Goal: Task Accomplishment & Management: Complete application form

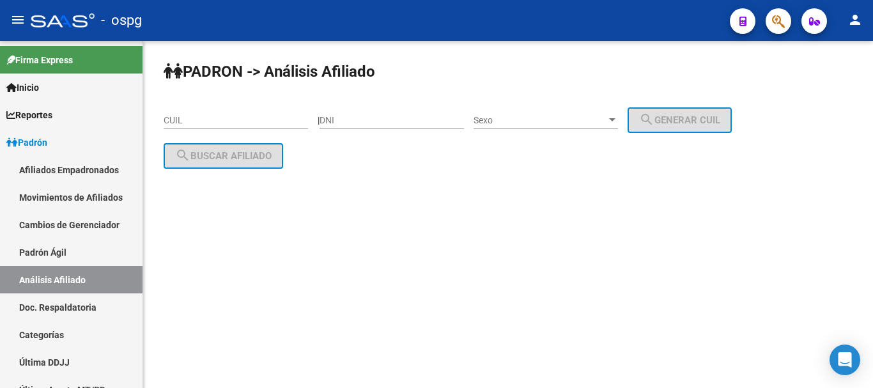
click at [249, 113] on div "CUIL" at bounding box center [236, 117] width 144 height 26
click at [249, 118] on input "CUIL" at bounding box center [236, 120] width 144 height 11
paste input "20-38525238-3"
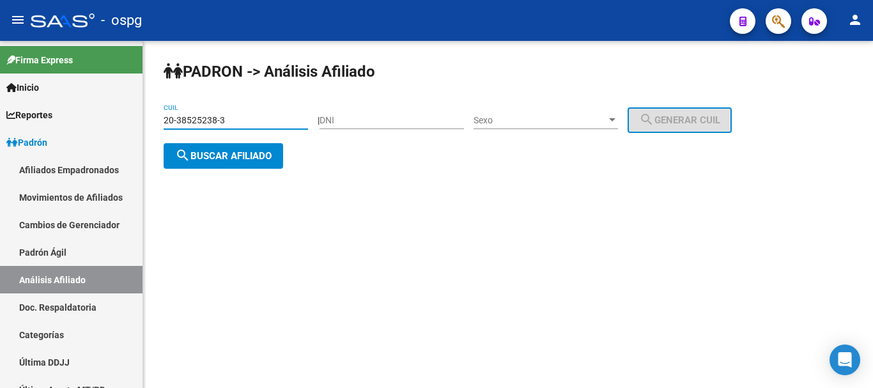
type input "20-38525238-3"
click at [222, 171] on div "PADRON -> Análisis Afiliado 20-38525238-3 CUIL | DNI Sexo Sexo search Generar C…" at bounding box center [508, 125] width 730 height 169
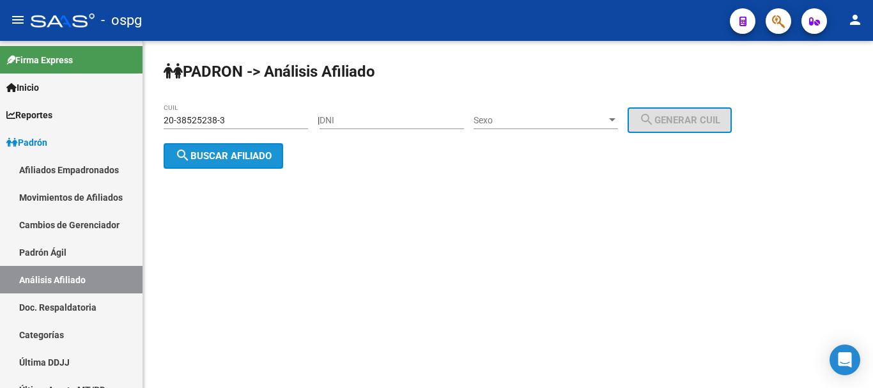
click at [217, 161] on button "search Buscar afiliado" at bounding box center [224, 156] width 120 height 26
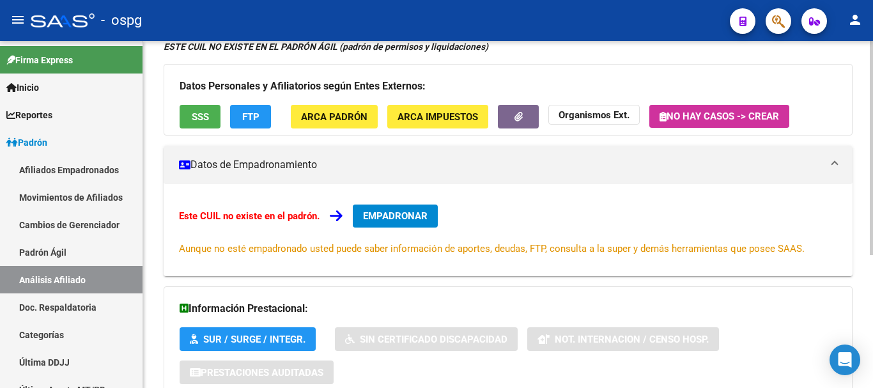
scroll to position [216, 0]
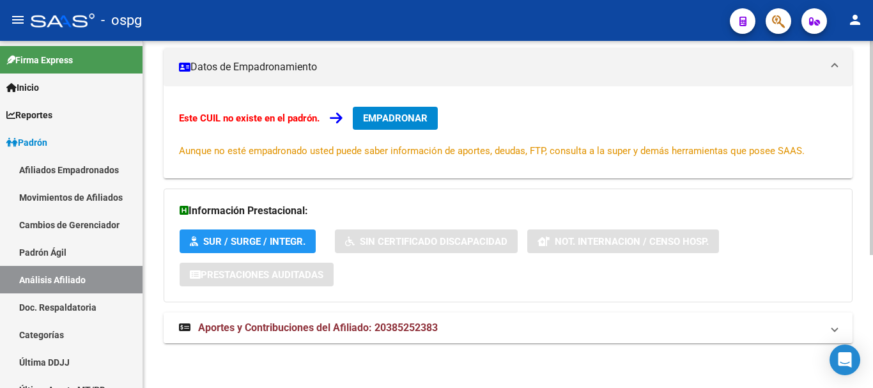
click at [369, 334] on strong "Aportes y Contribuciones del Afiliado: 20385252383" at bounding box center [308, 328] width 259 height 14
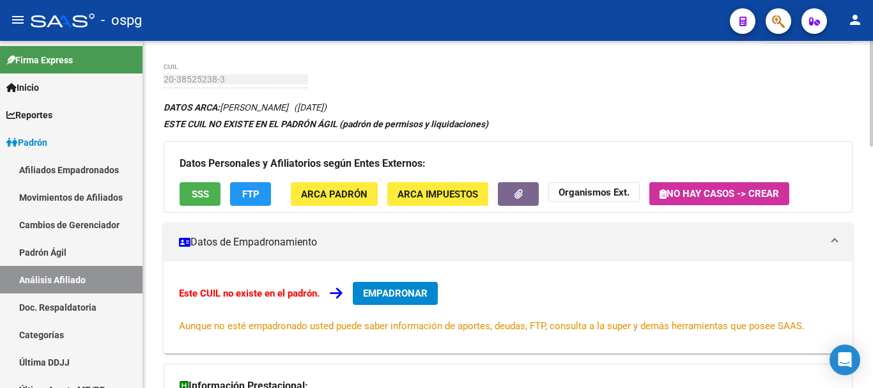
scroll to position [0, 0]
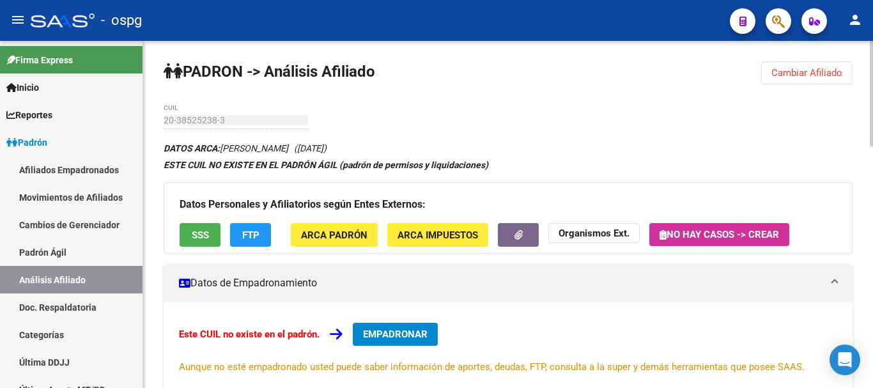
click at [410, 330] on span "EMPADRONAR" at bounding box center [395, 335] width 65 height 12
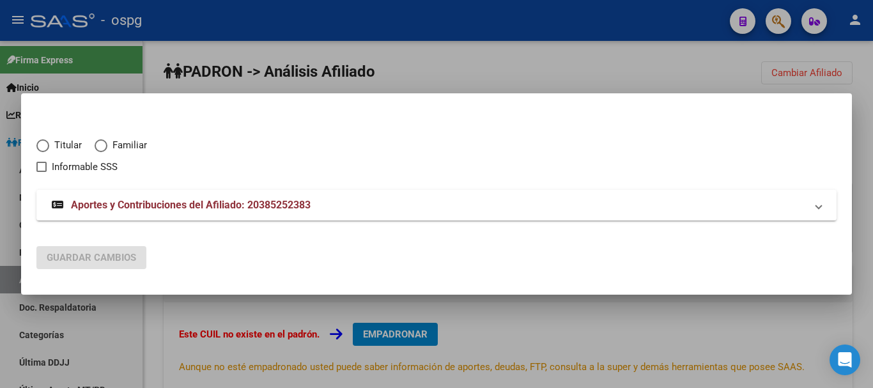
click at [52, 143] on span "Titular" at bounding box center [65, 145] width 33 height 15
click at [49, 143] on input "Titular" at bounding box center [42, 145] width 13 height 13
radio input "true"
checkbox input "true"
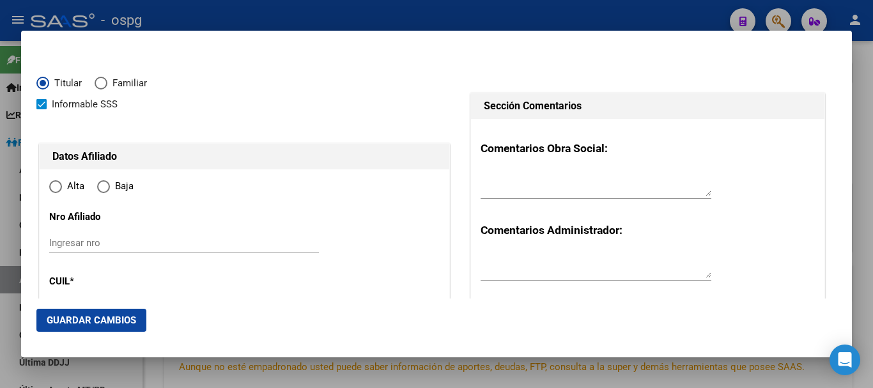
type input "20-38525238-3"
type input "38525238"
type input "CEVA"
type input "[PERSON_NAME]"
type input "[DATE]"
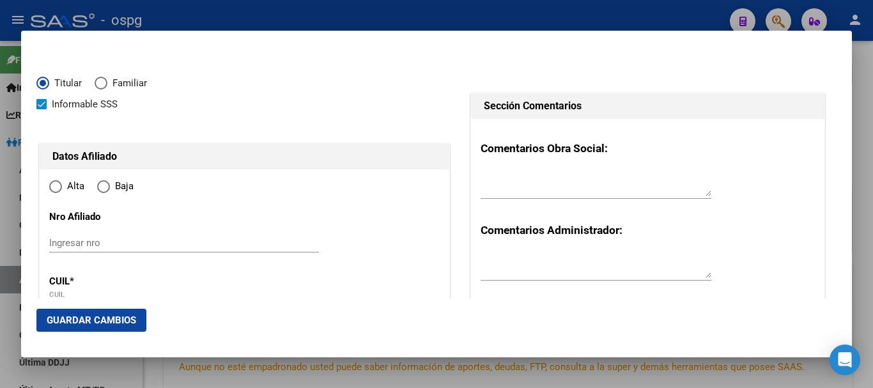
type input "CABA"
type input "1417"
type input "[PERSON_NAME]"
type input "2423"
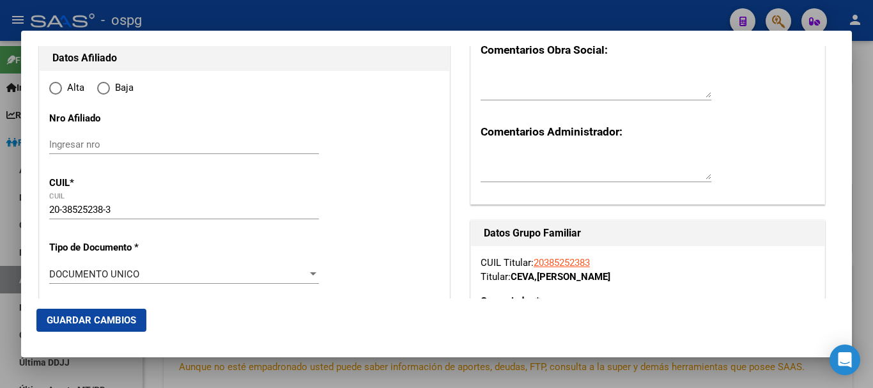
radio input "true"
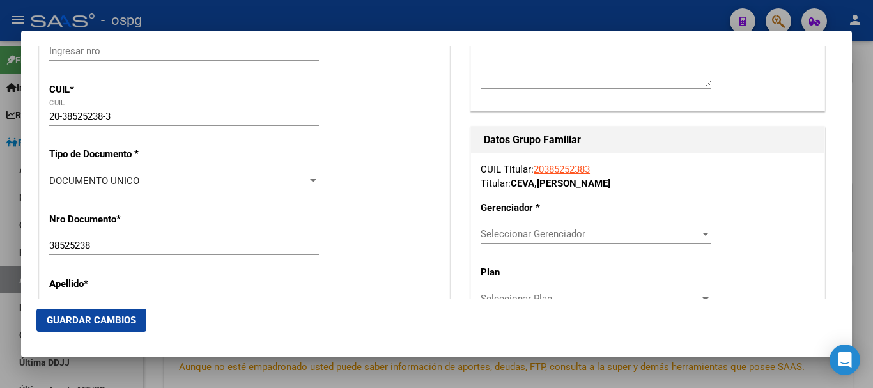
type input "CABA"
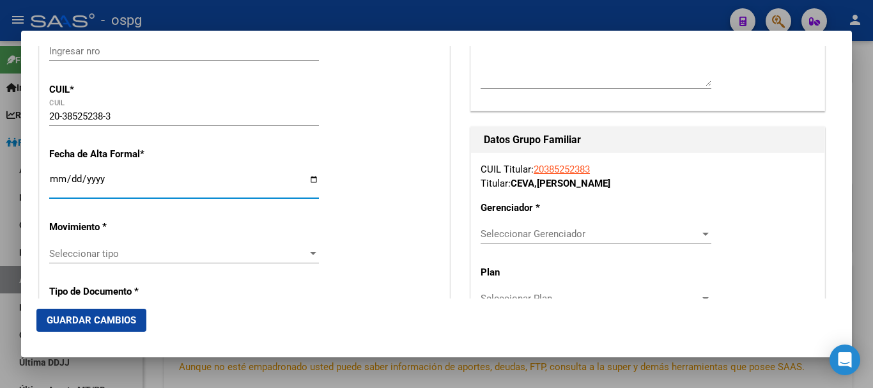
click at [60, 182] on input "Ingresar fecha" at bounding box center [184, 184] width 270 height 20
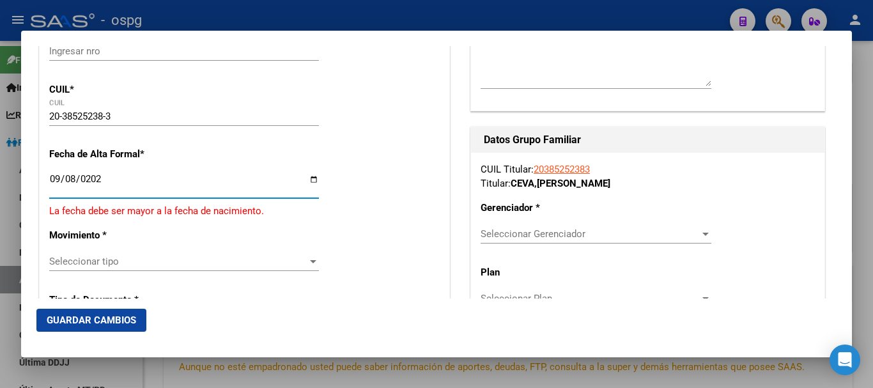
type input "[DATE]"
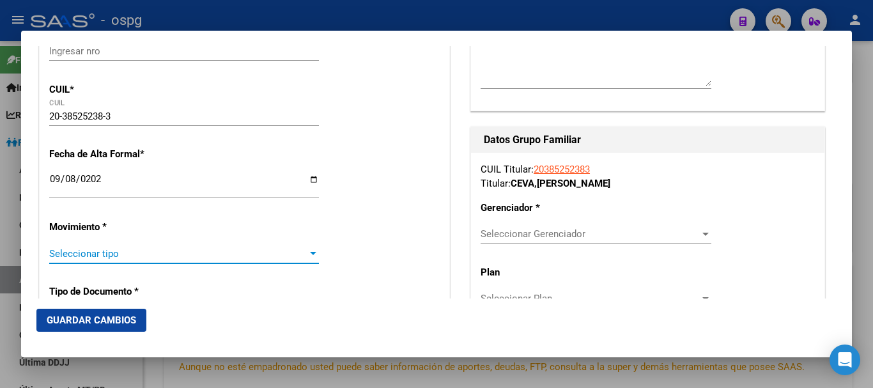
click at [98, 252] on span "Seleccionar tipo" at bounding box center [178, 254] width 258 height 12
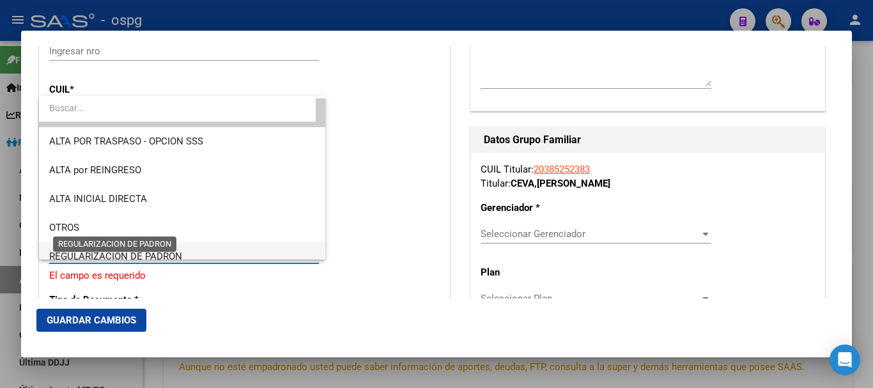
scroll to position [0, 0]
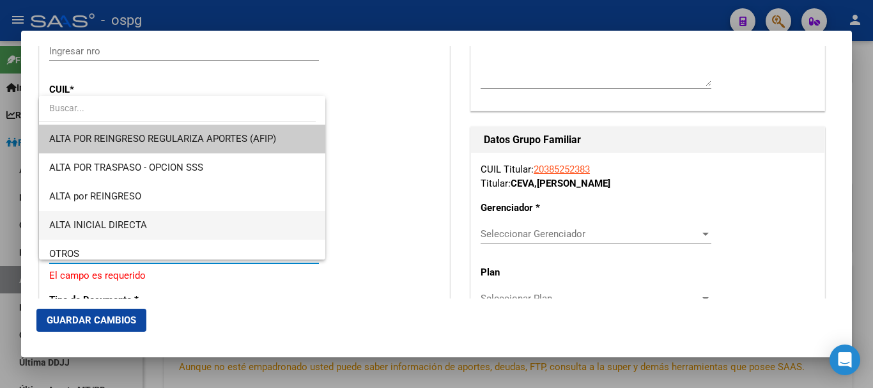
click at [164, 222] on span "ALTA INICIAL DIRECTA" at bounding box center [182, 225] width 266 height 29
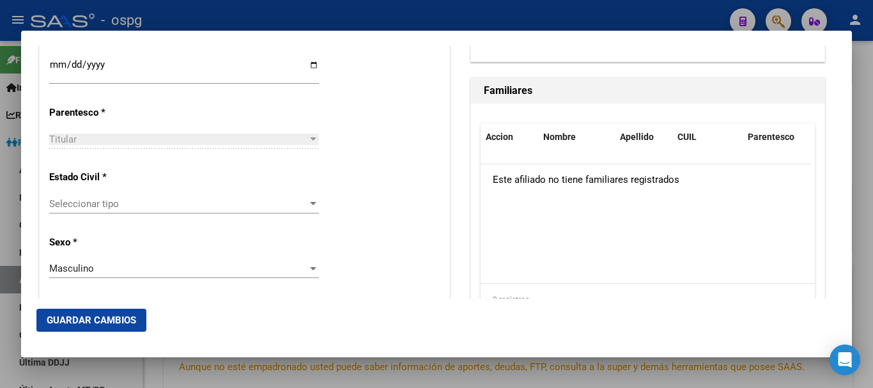
scroll to position [703, 0]
click at [88, 207] on span "Seleccionar tipo" at bounding box center [178, 204] width 258 height 12
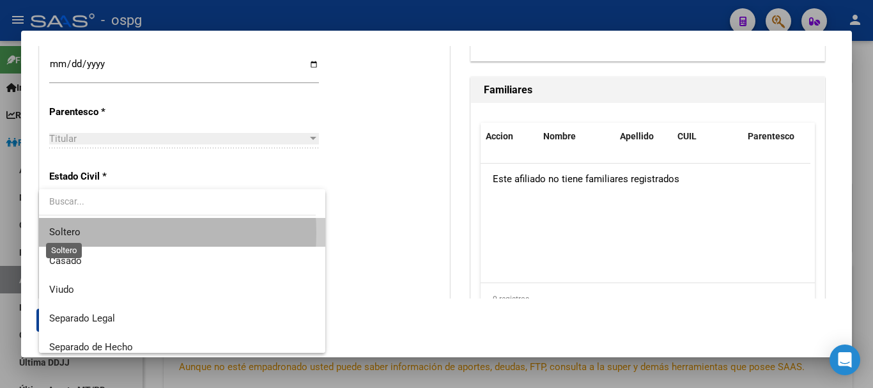
drag, startPoint x: 79, startPoint y: 233, endPoint x: 341, endPoint y: 274, distance: 264.6
click at [79, 232] on span "Soltero" at bounding box center [64, 232] width 31 height 12
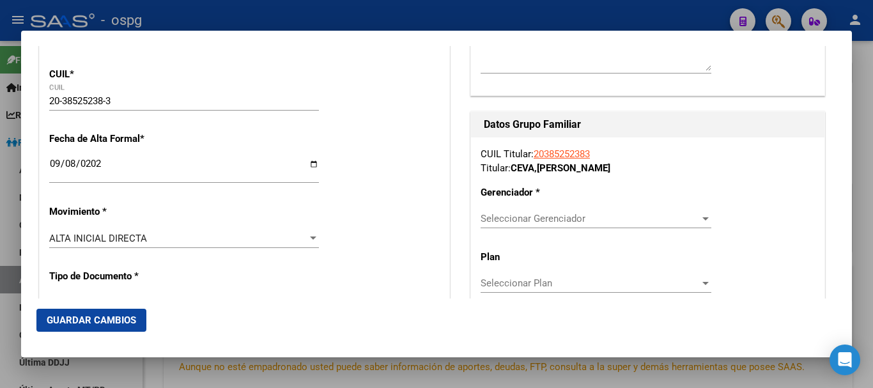
scroll to position [192, 0]
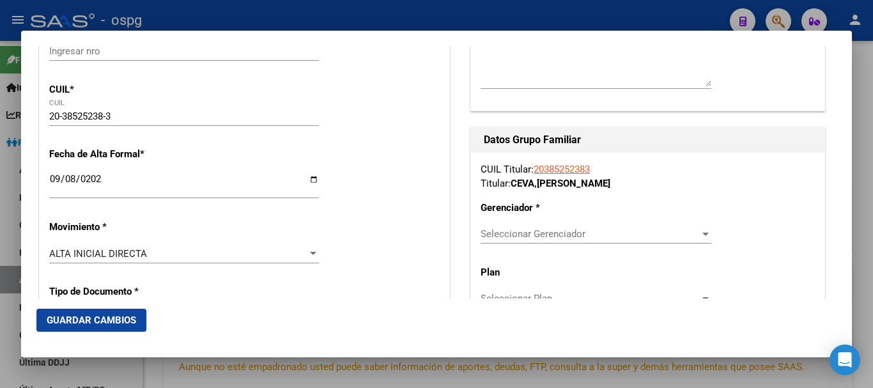
click at [581, 241] on div "Seleccionar Gerenciador Seleccionar Gerenciador" at bounding box center [596, 233] width 231 height 19
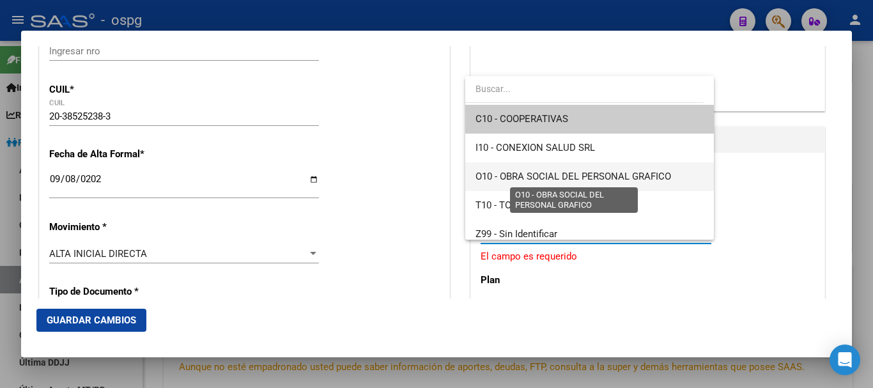
click at [555, 176] on span "O10 - OBRA SOCIAL DEL PERSONAL GRAFICO" at bounding box center [574, 177] width 196 height 12
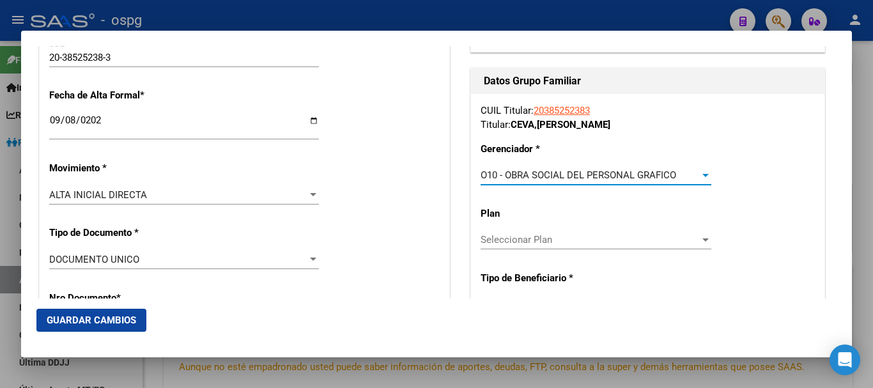
scroll to position [320, 0]
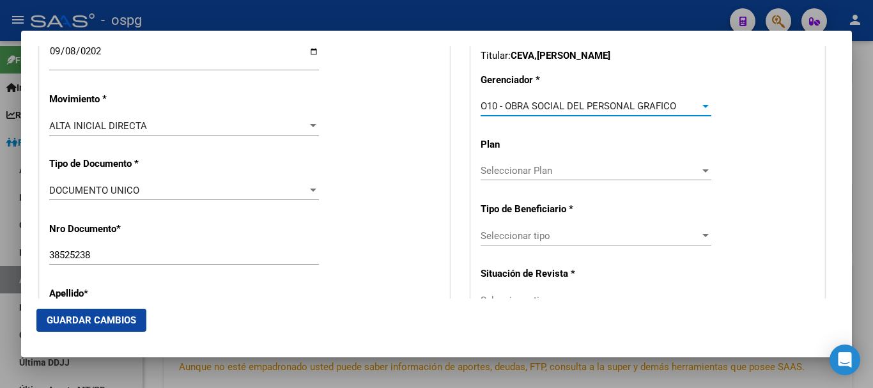
click at [542, 233] on span "Seleccionar tipo" at bounding box center [590, 236] width 219 height 12
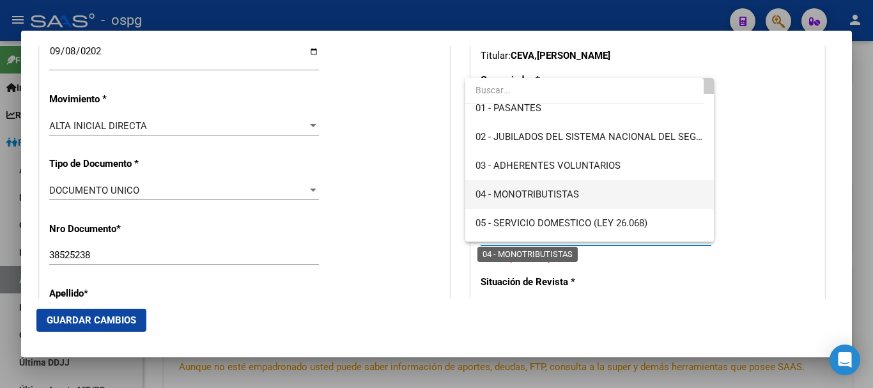
scroll to position [64, 0]
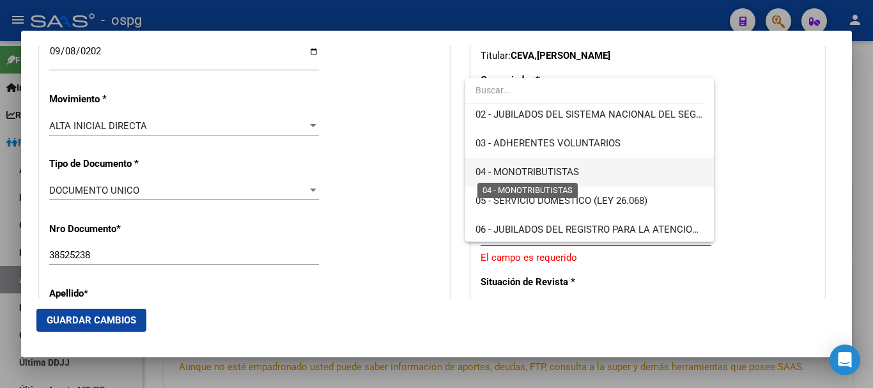
click at [559, 168] on span "04 - MONOTRIBUTISTAS" at bounding box center [528, 172] width 104 height 12
type input "20-38525238-3"
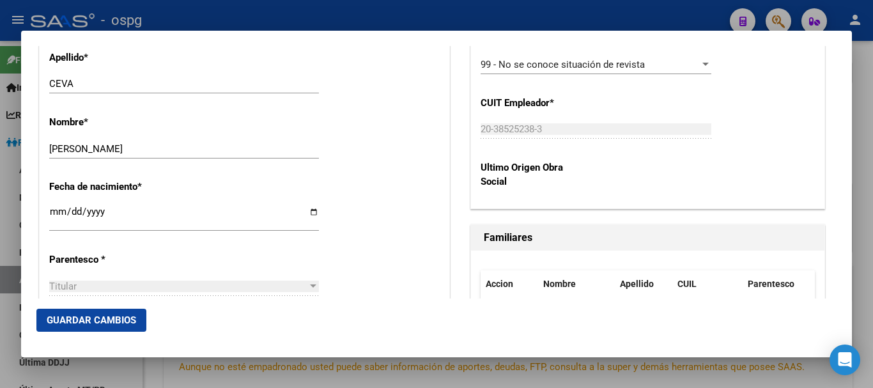
scroll to position [575, 0]
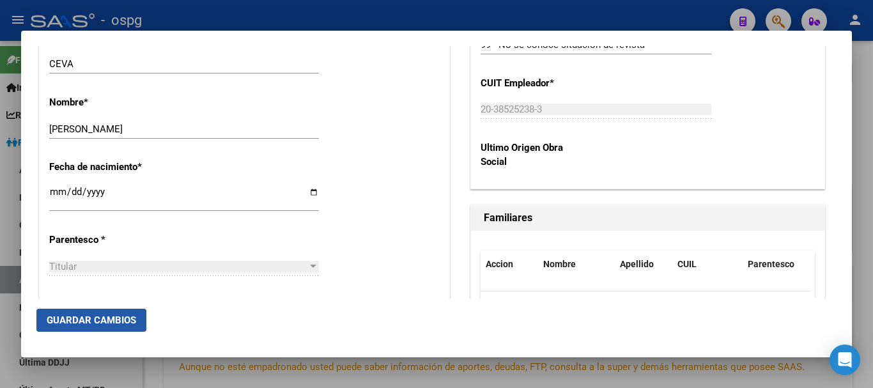
click at [91, 321] on span "Guardar Cambios" at bounding box center [91, 321] width 89 height 12
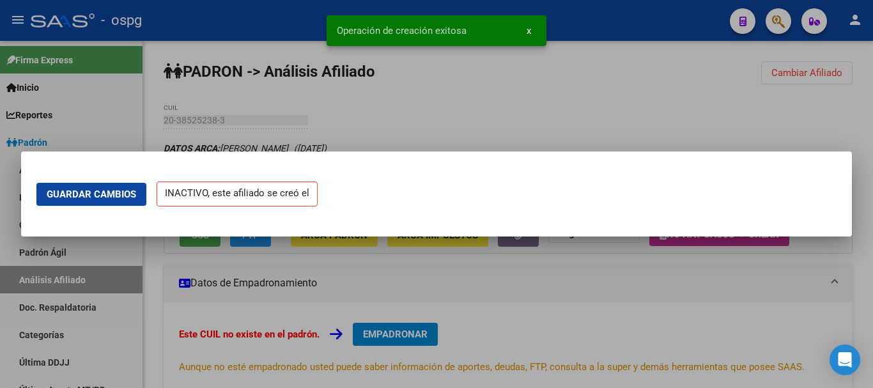
scroll to position [0, 0]
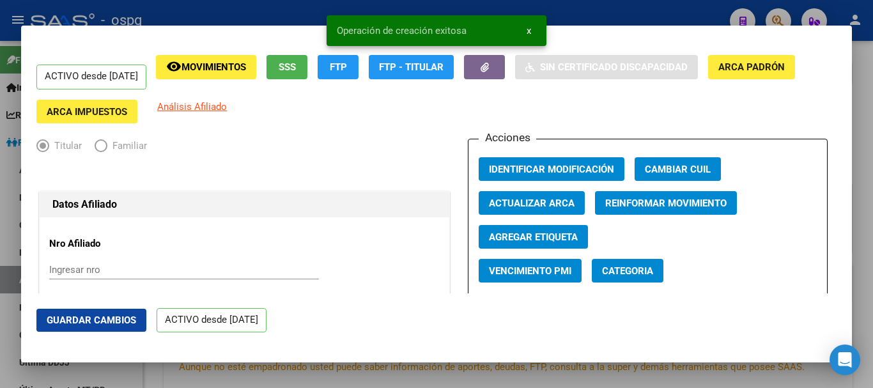
click at [866, 189] on div at bounding box center [436, 194] width 873 height 388
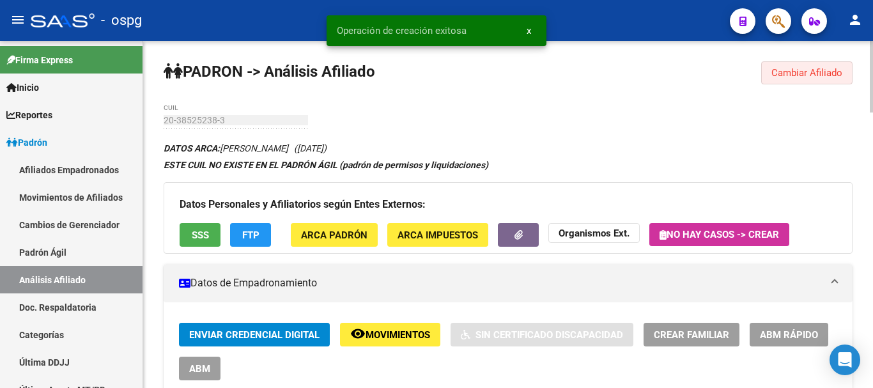
click at [823, 66] on button "Cambiar Afiliado" at bounding box center [806, 72] width 91 height 23
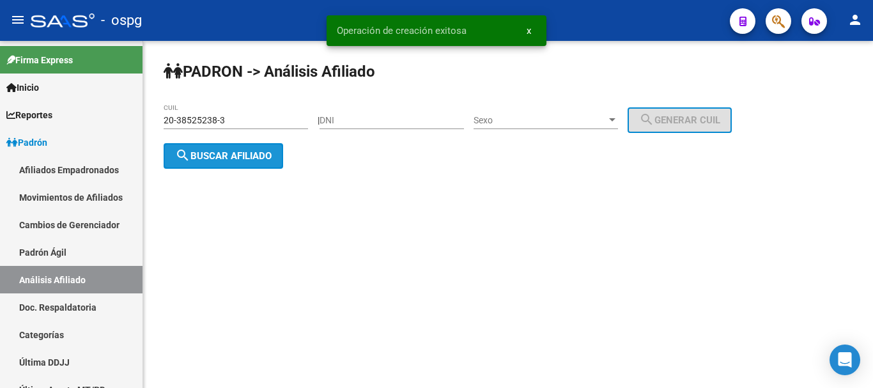
click at [194, 160] on span "search Buscar afiliado" at bounding box center [223, 156] width 97 height 12
